Goal: Task Accomplishment & Management: Complete application form

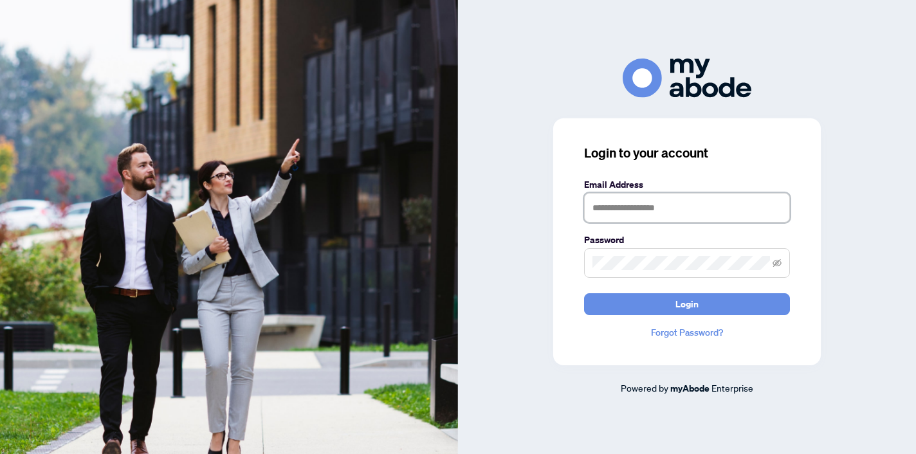
click at [609, 202] on input "text" at bounding box center [687, 208] width 206 height 30
type input "**********"
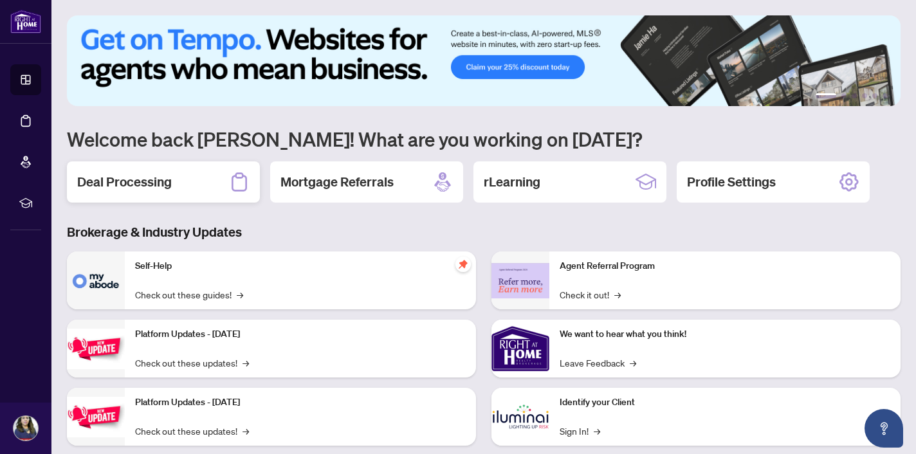
click at [152, 177] on h2 "Deal Processing" at bounding box center [124, 182] width 95 height 18
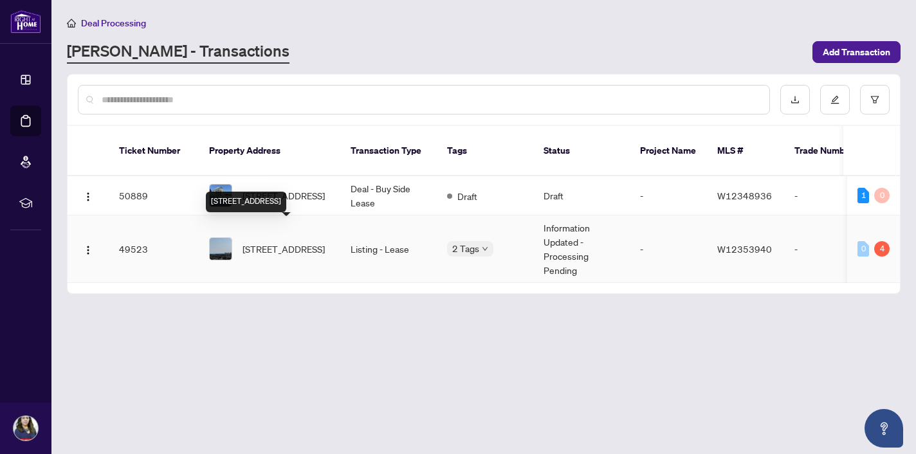
click at [272, 242] on span "[STREET_ADDRESS]" at bounding box center [283, 249] width 82 height 14
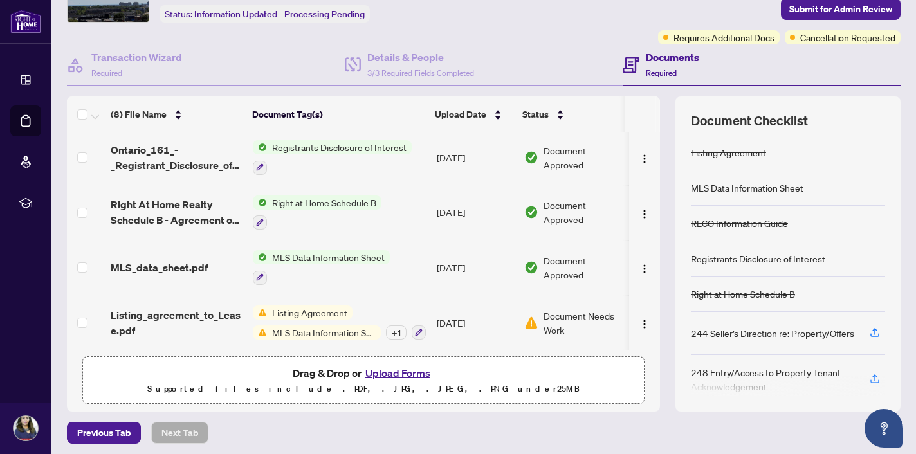
scroll to position [84, 0]
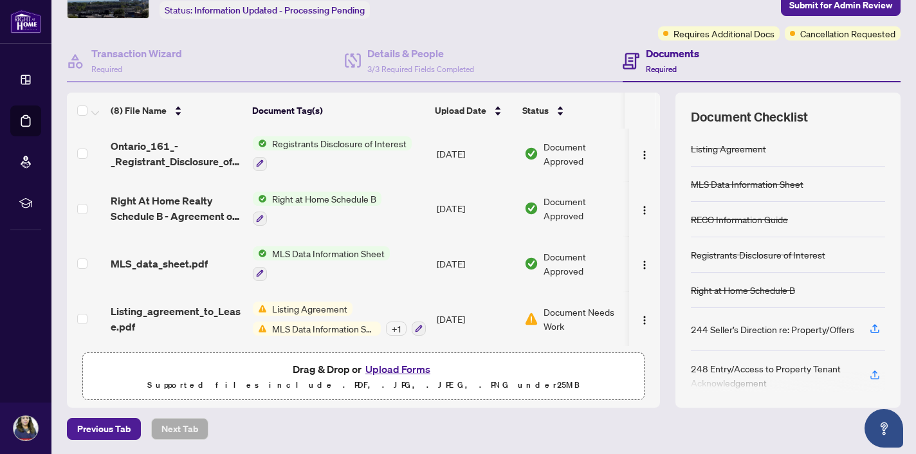
click at [403, 371] on button "Upload Forms" at bounding box center [397, 369] width 73 height 17
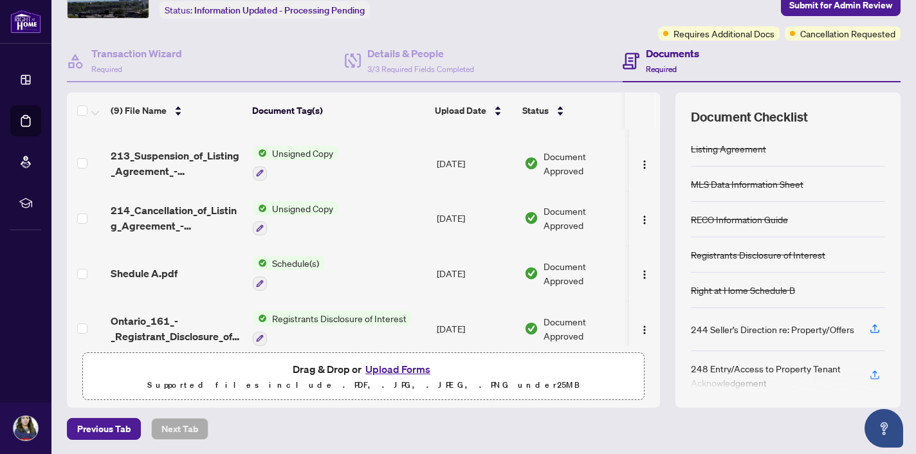
scroll to position [0, 0]
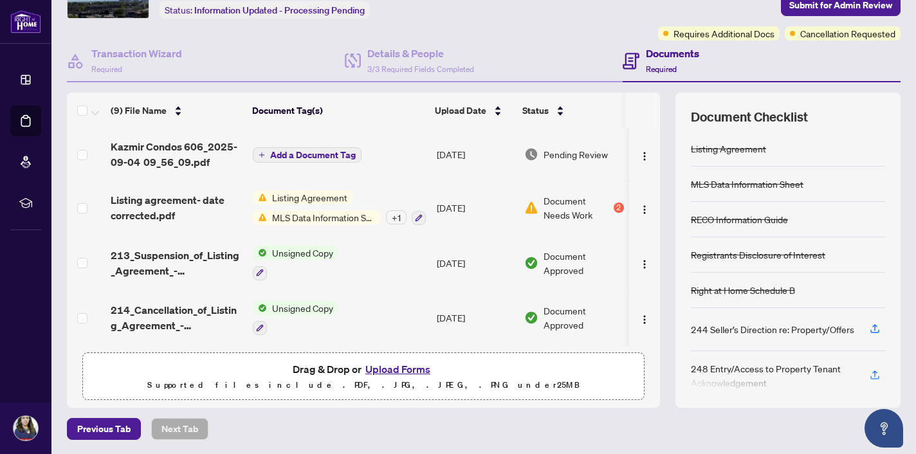
click at [306, 152] on span "Add a Document Tag" at bounding box center [313, 154] width 86 height 9
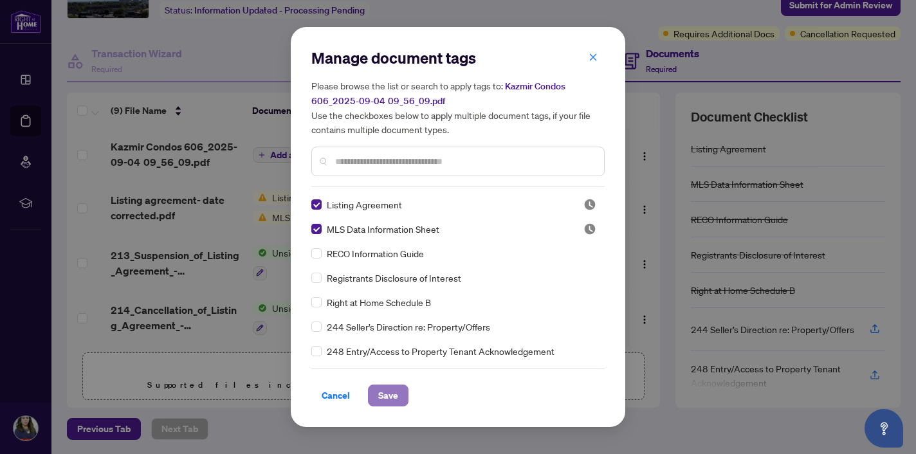
click at [383, 394] on span "Save" at bounding box center [388, 395] width 20 height 21
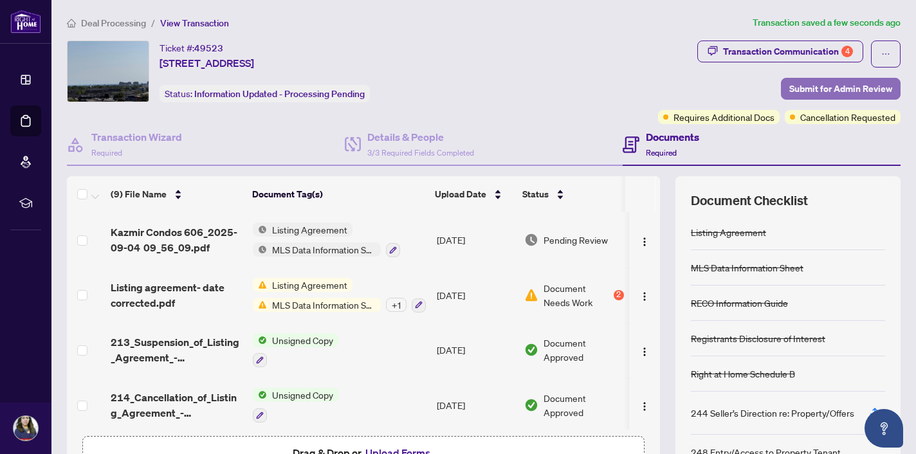
click at [826, 86] on span "Submit for Admin Review" at bounding box center [840, 88] width 103 height 21
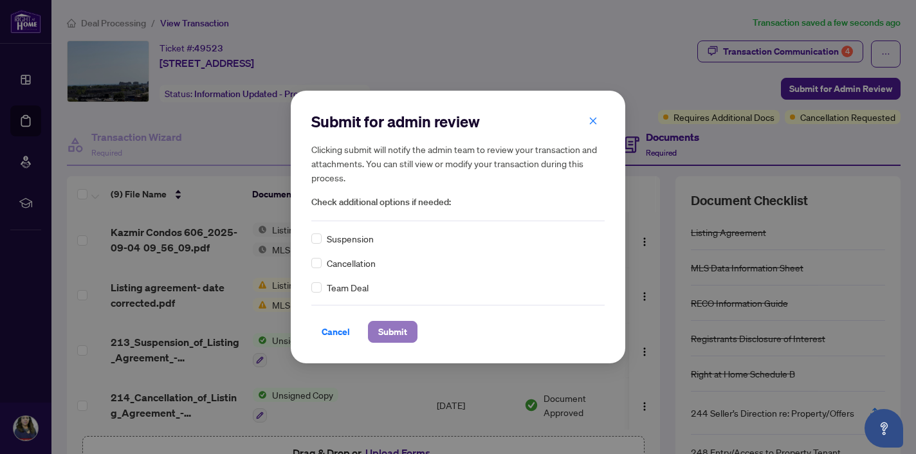
click at [392, 334] on span "Submit" at bounding box center [392, 332] width 29 height 21
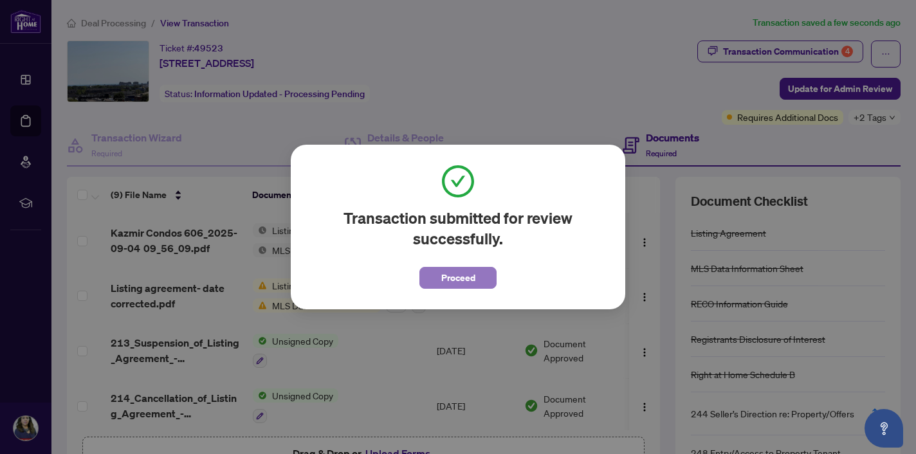
click at [463, 280] on span "Proceed" at bounding box center [458, 278] width 34 height 21
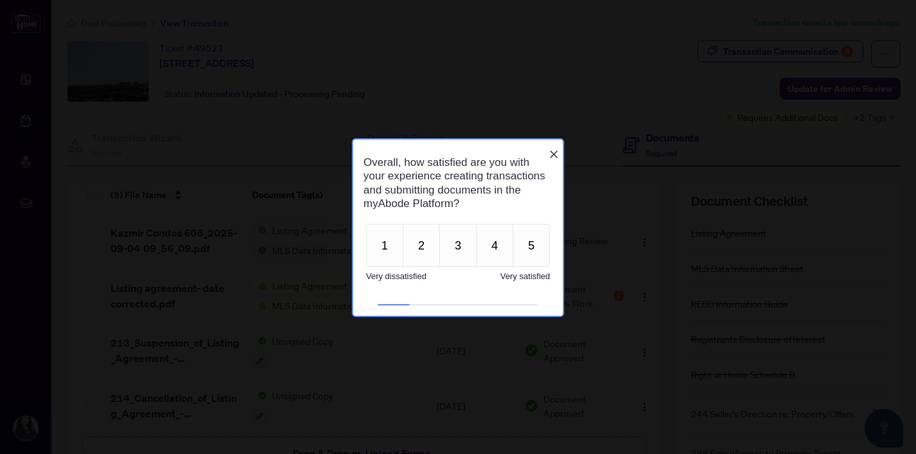
click at [556, 149] on icon "Close button" at bounding box center [554, 154] width 10 height 10
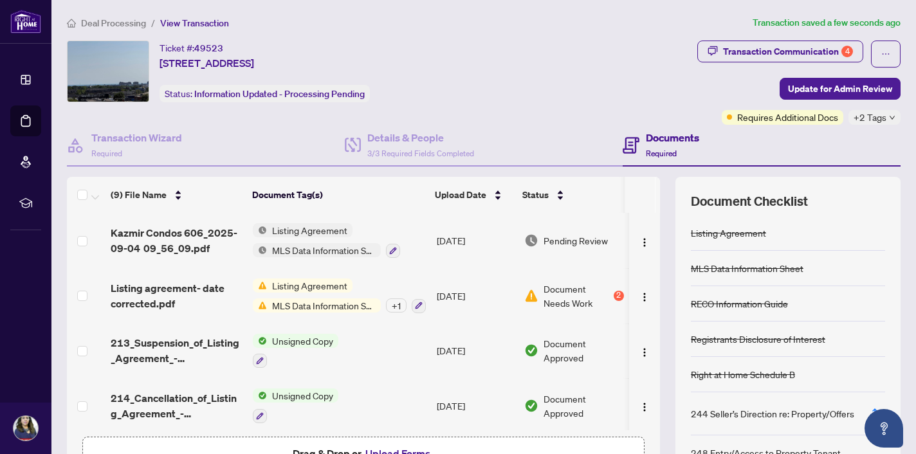
click at [304, 230] on span "Listing Agreement" at bounding box center [310, 230] width 86 height 14
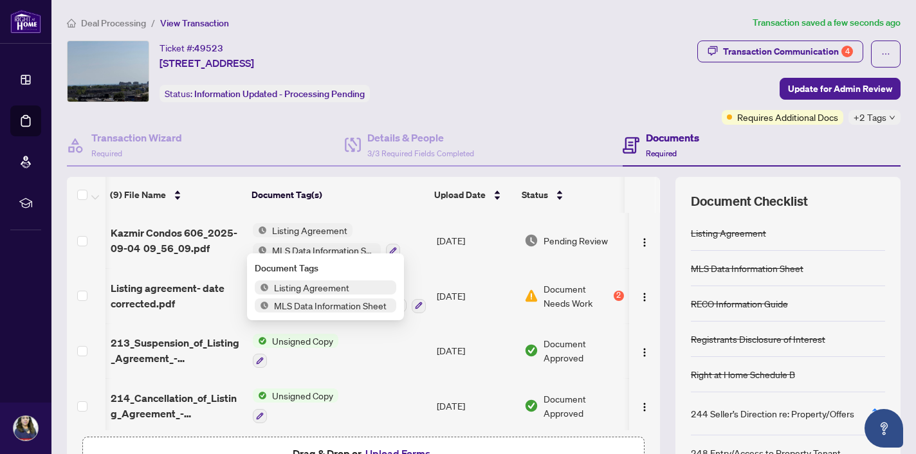
scroll to position [5, 1]
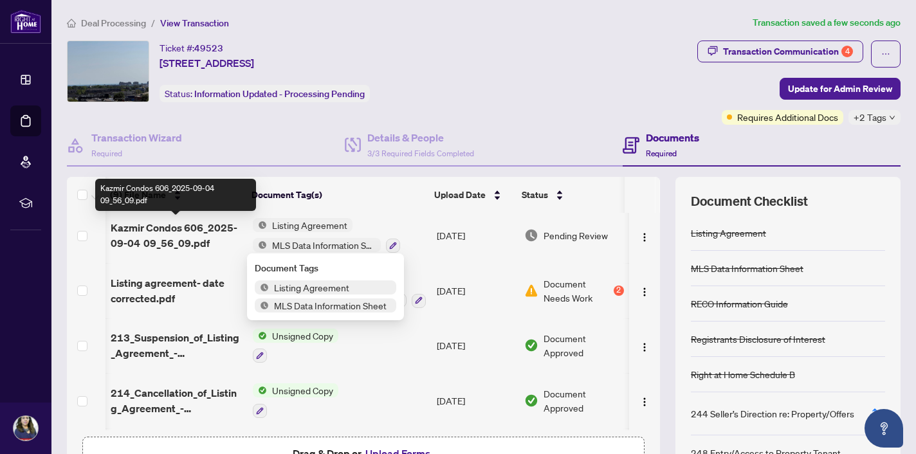
click at [199, 228] on span "Kazmir Condos 606_2025-09-04 09_56_09.pdf" at bounding box center [177, 235] width 132 height 31
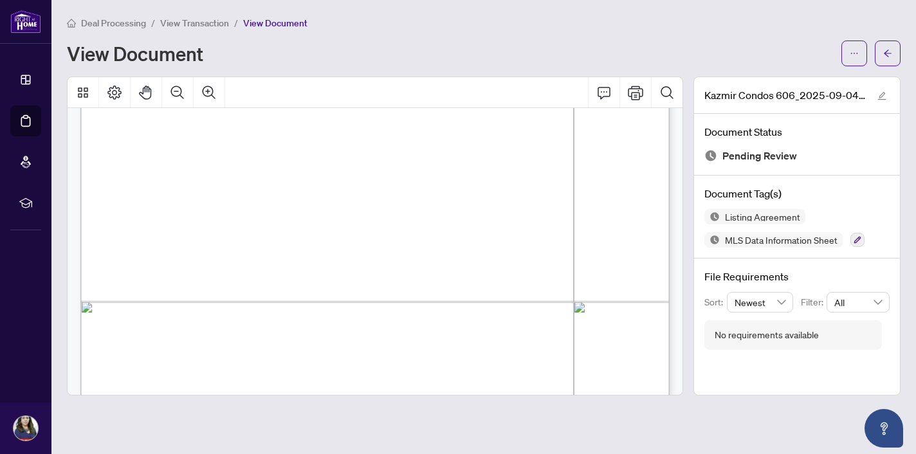
scroll to position [10480, 0]
